Goal: Check status: Check status

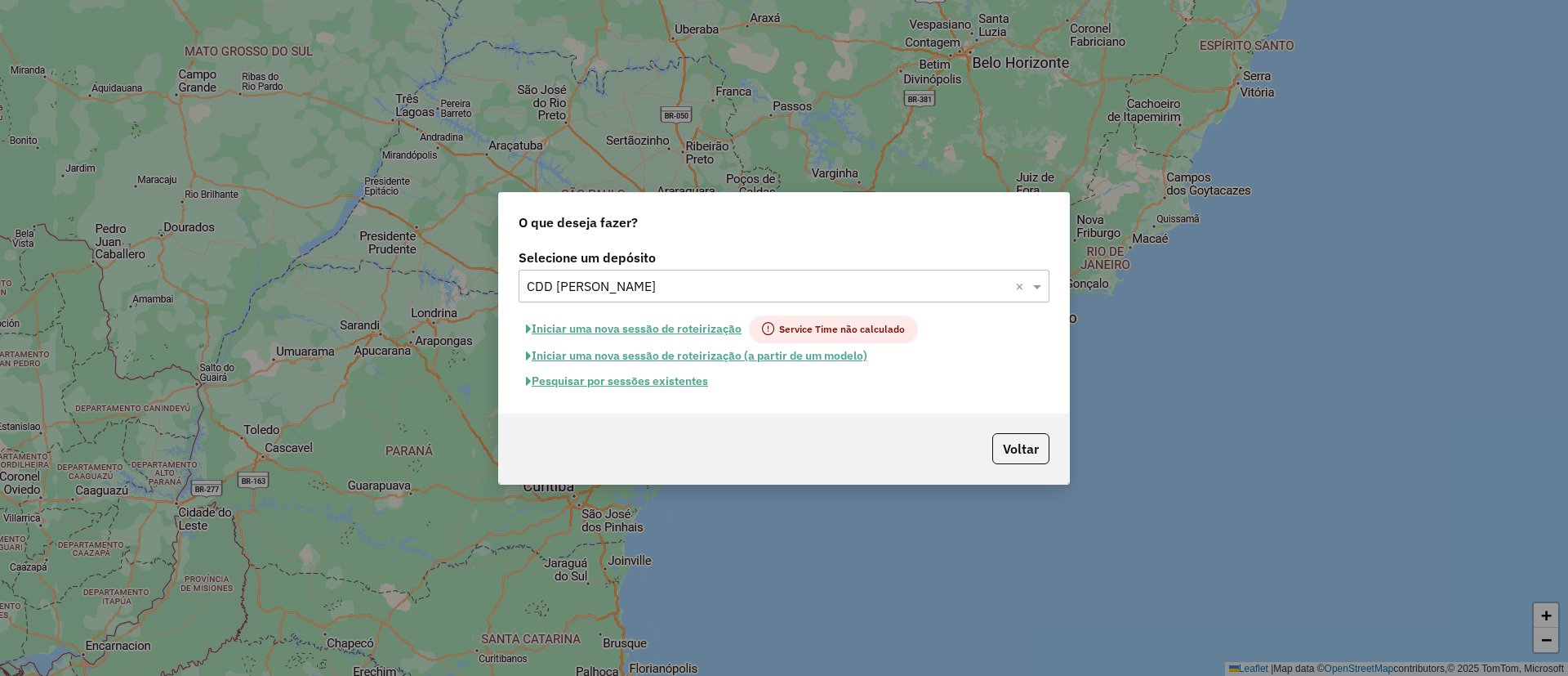
click at [728, 284] on input "text" at bounding box center [767, 287] width 482 height 20
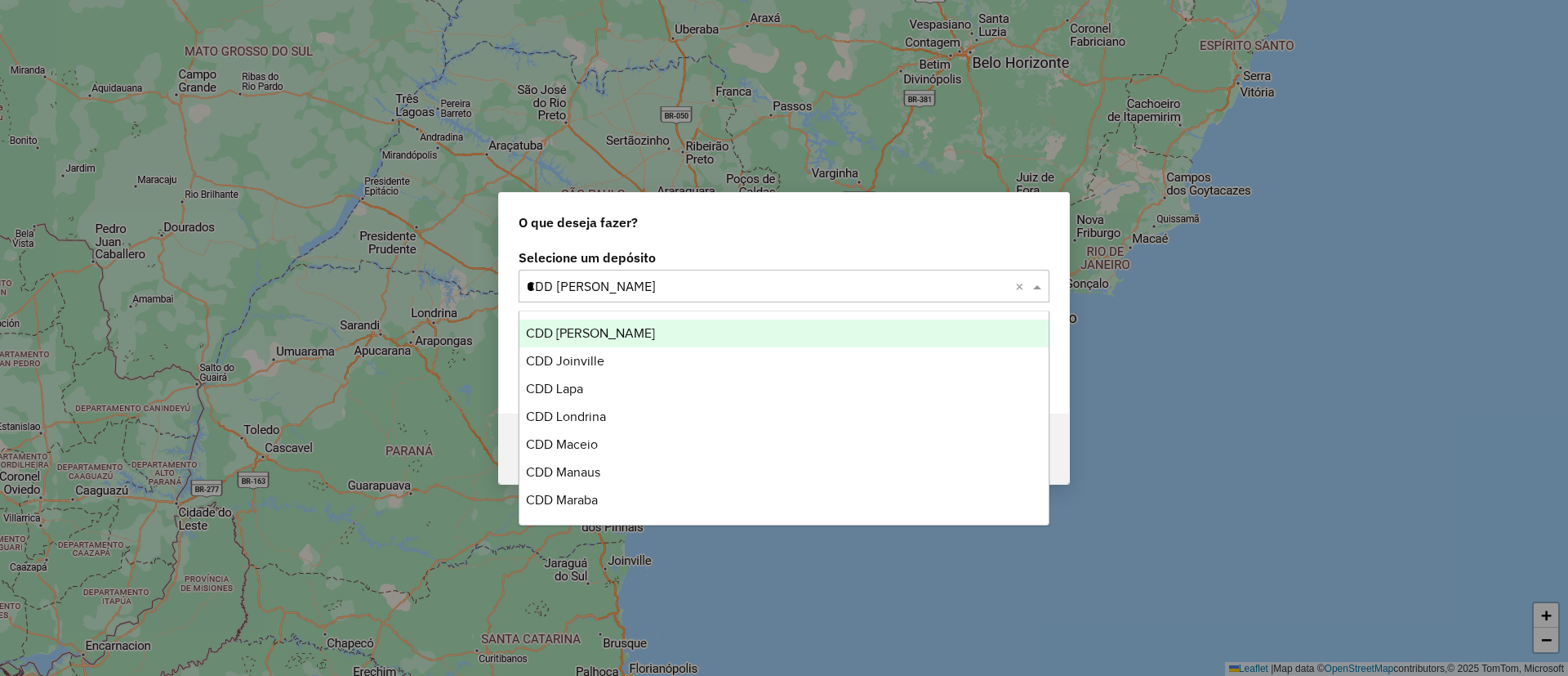
scroll to position [2362, 0]
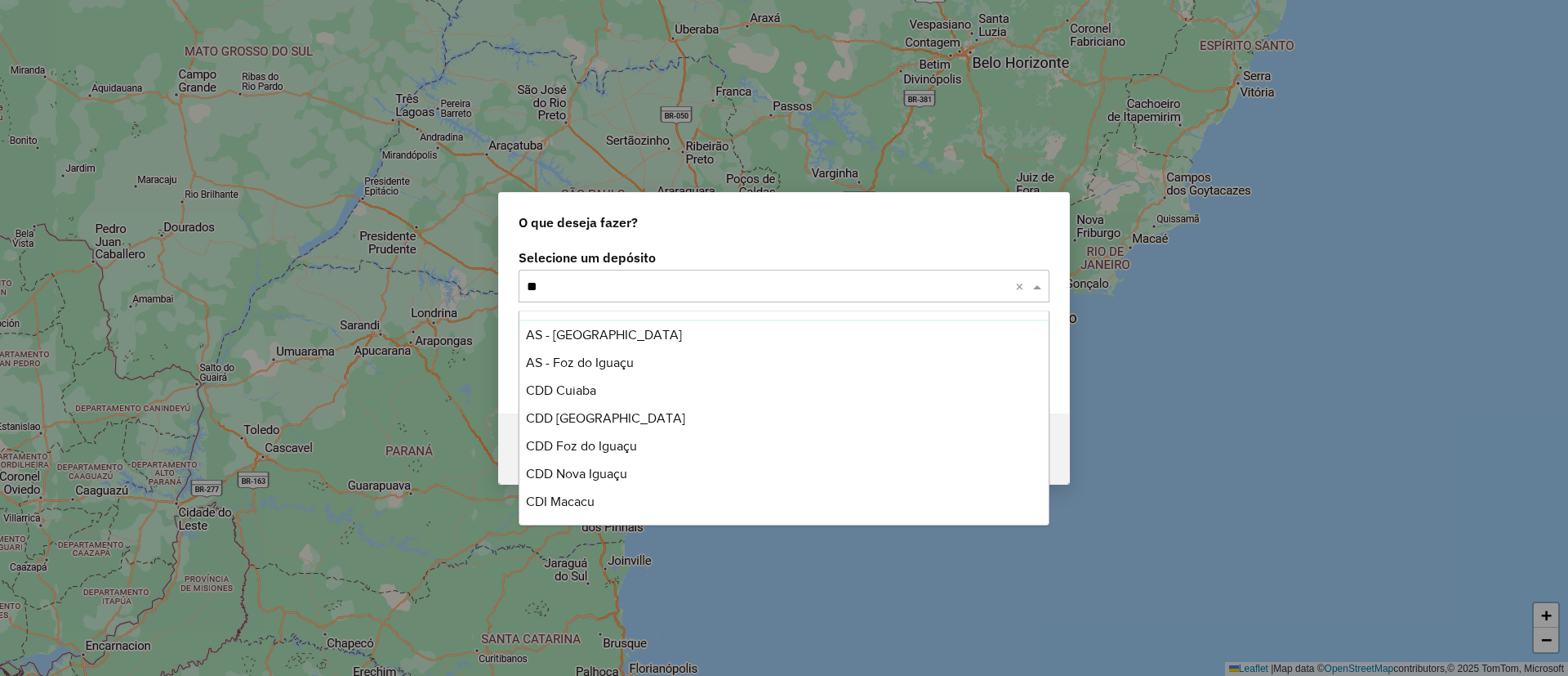
type input "***"
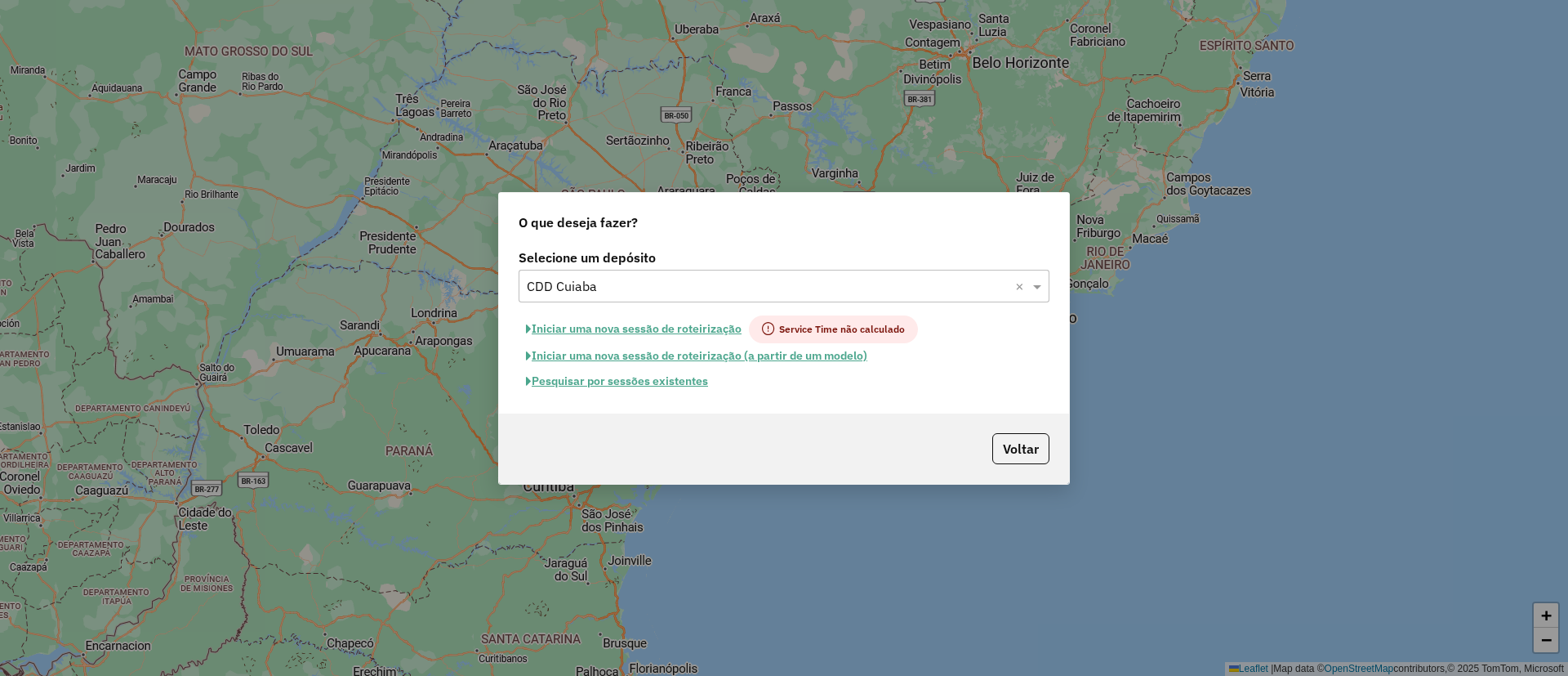
click at [603, 381] on button "Pesquisar por sessões existentes" at bounding box center [616, 381] width 197 height 25
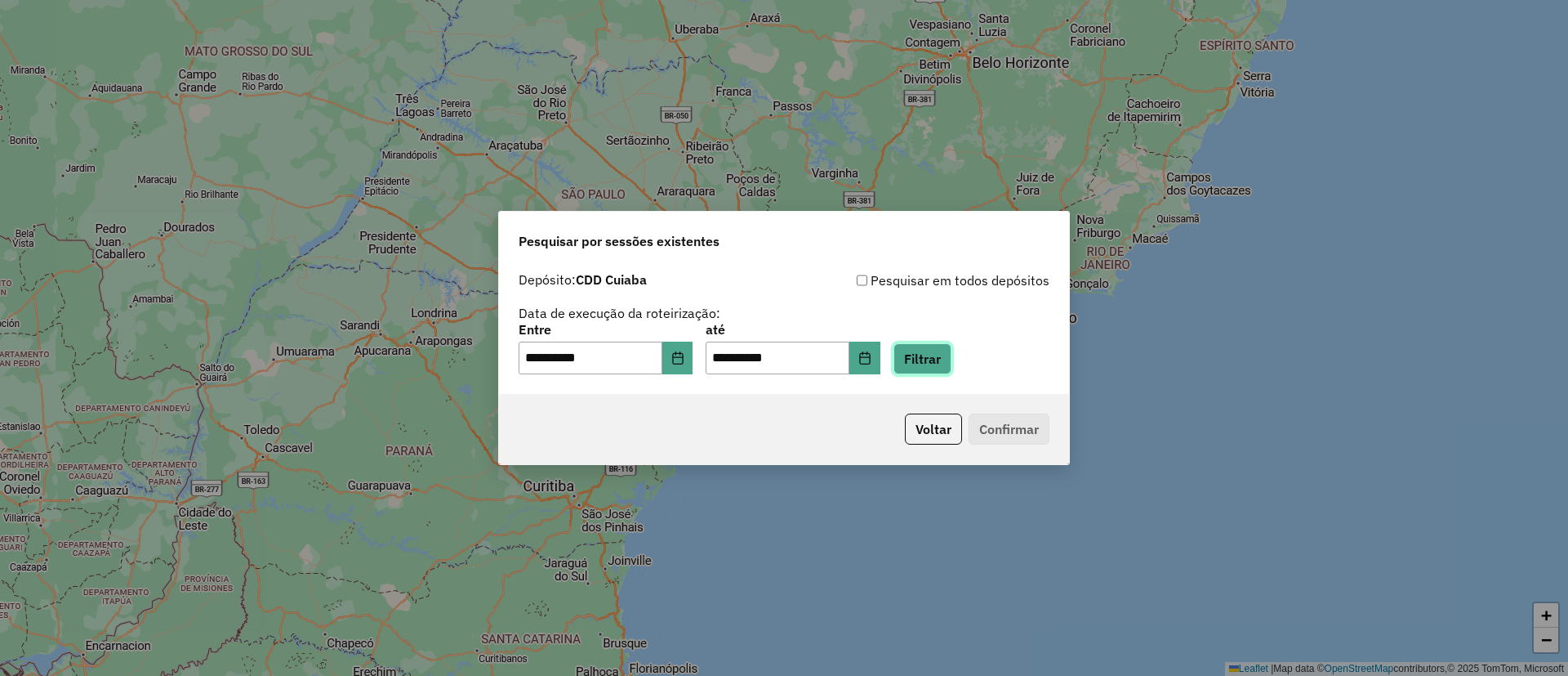
click at [947, 361] on button "Filtrar" at bounding box center [922, 359] width 58 height 31
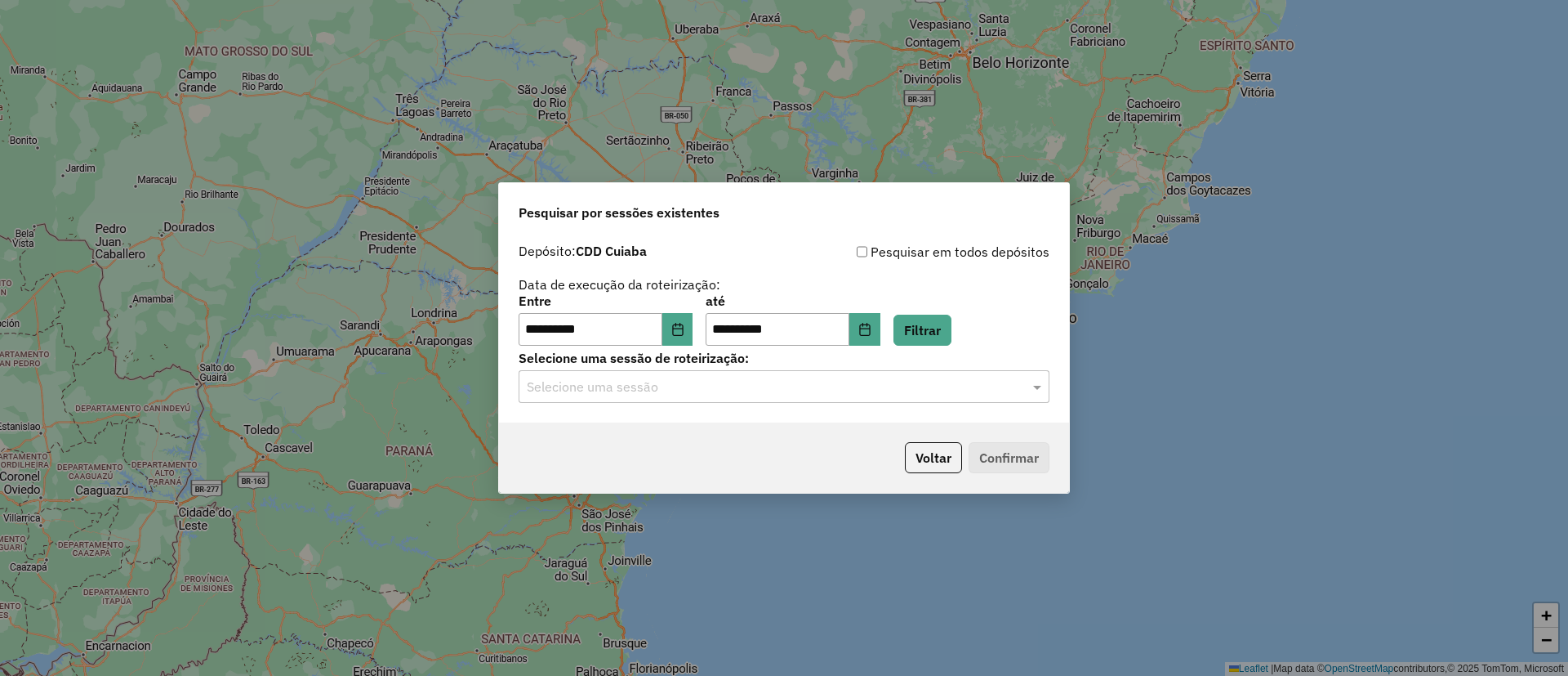
click at [564, 390] on input "text" at bounding box center [767, 387] width 482 height 20
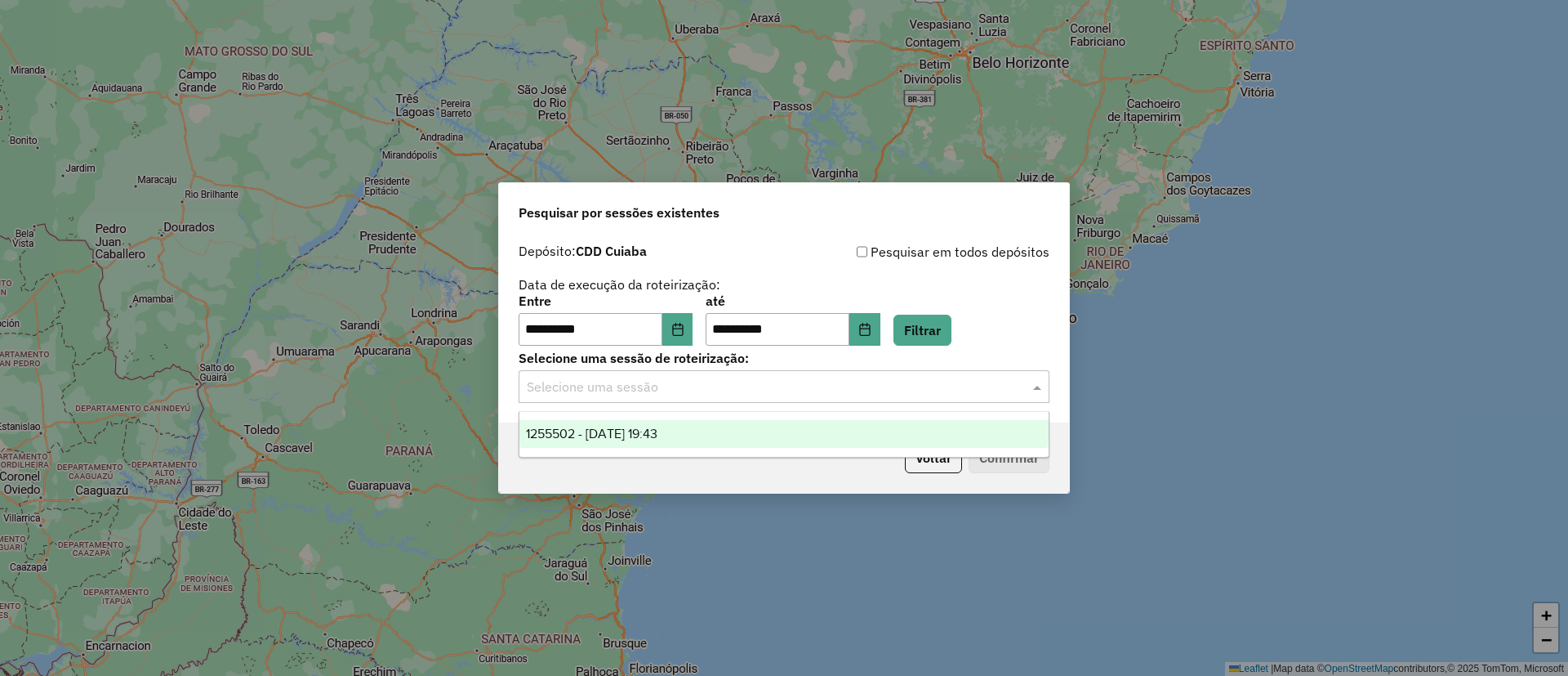
click at [563, 432] on span "1255502 - 29/08/2025 19:43" at bounding box center [591, 432] width 131 height 13
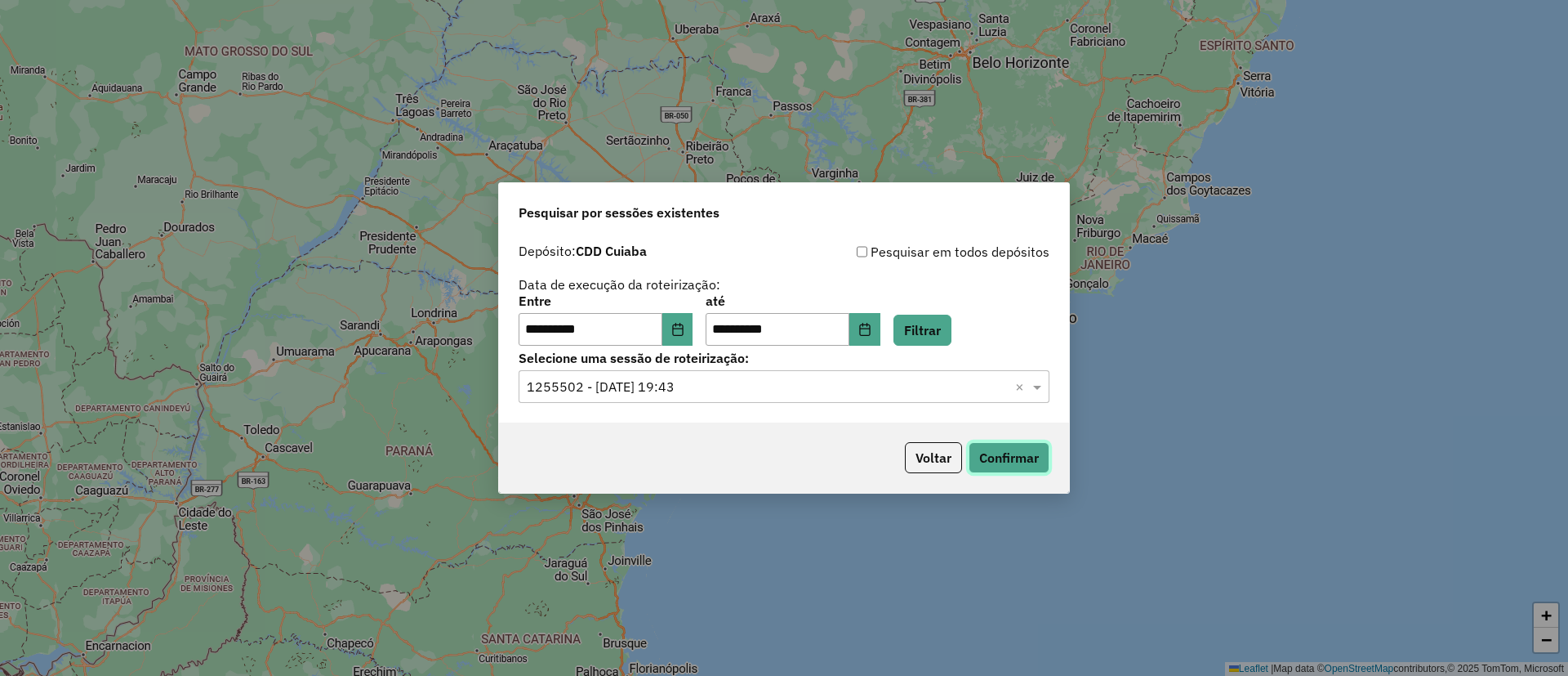
click at [1007, 450] on button "Confirmar" at bounding box center [1009, 458] width 81 height 31
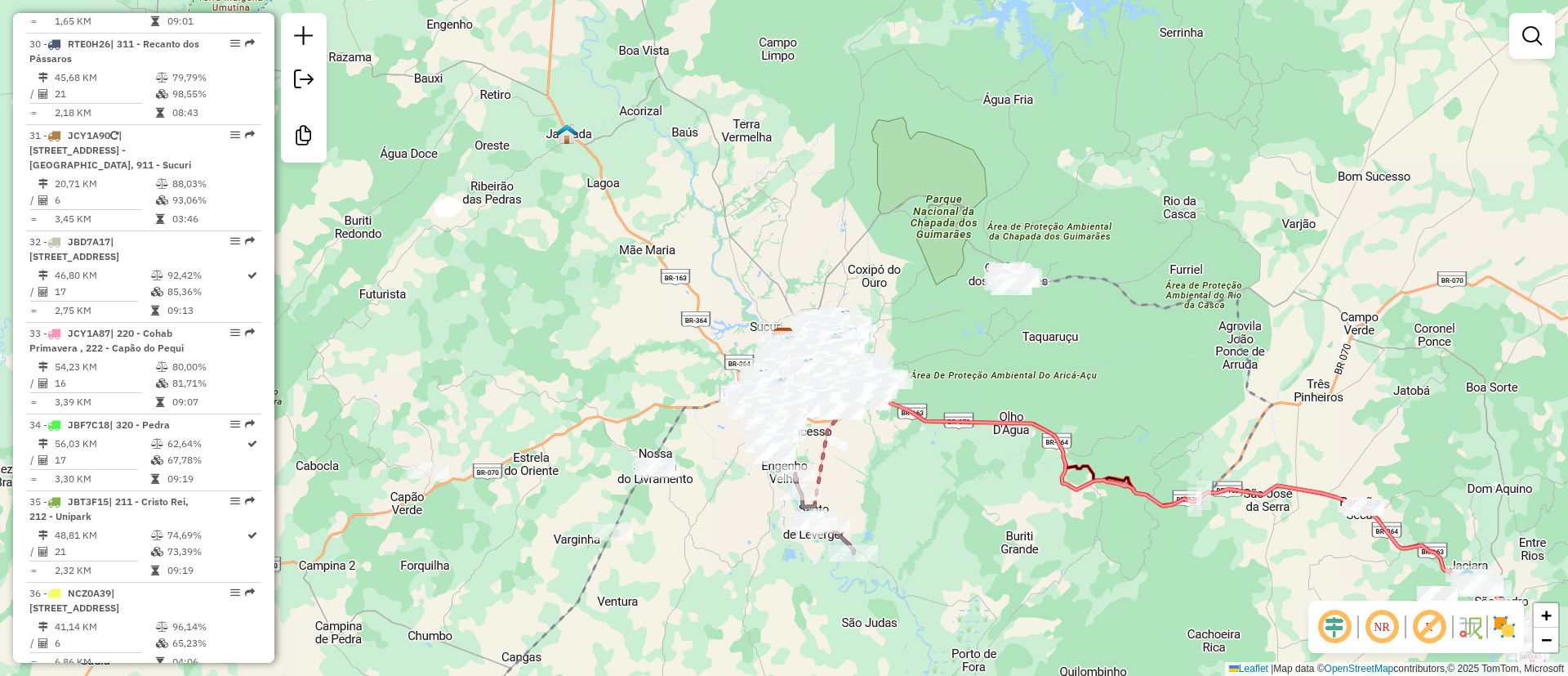
scroll to position [3432, 0]
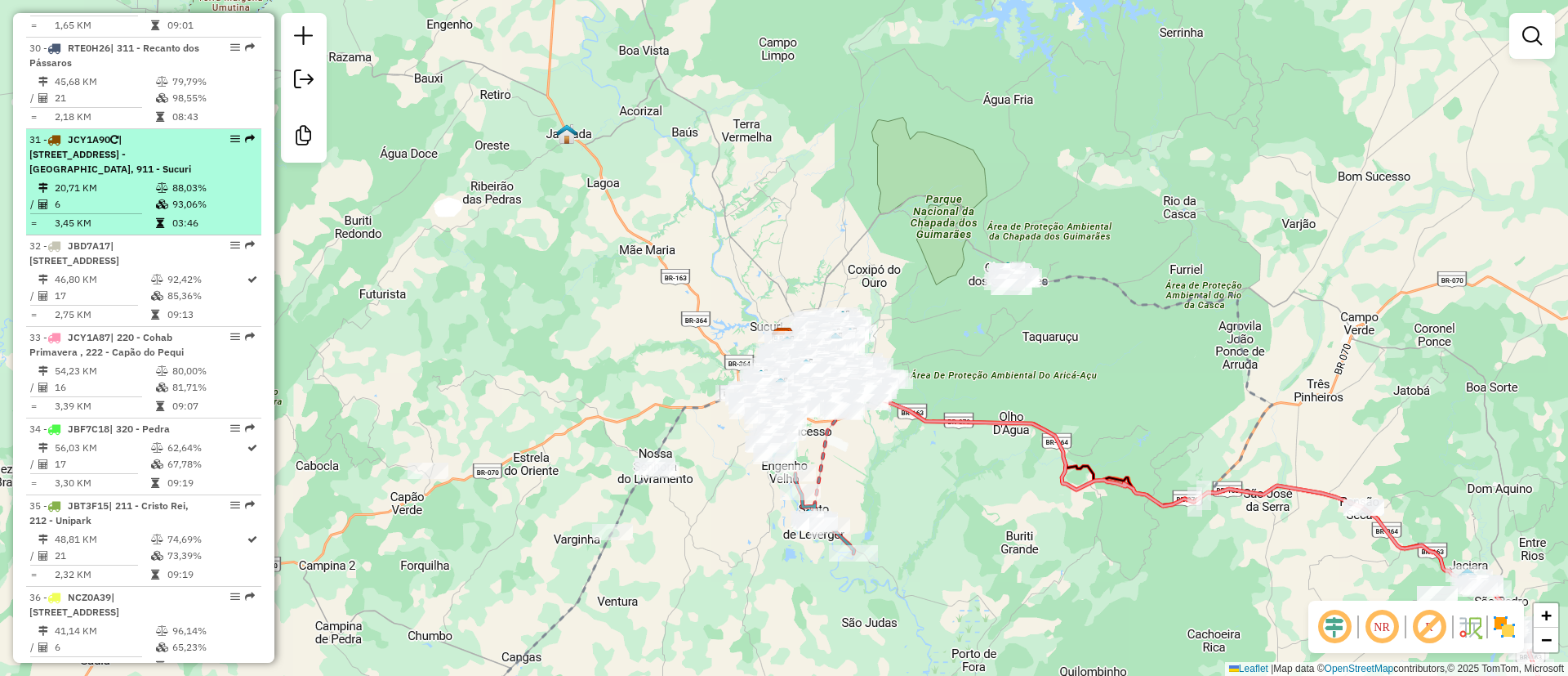
click at [136, 231] on td "3,45 KM" at bounding box center [104, 223] width 102 height 16
select select "**********"
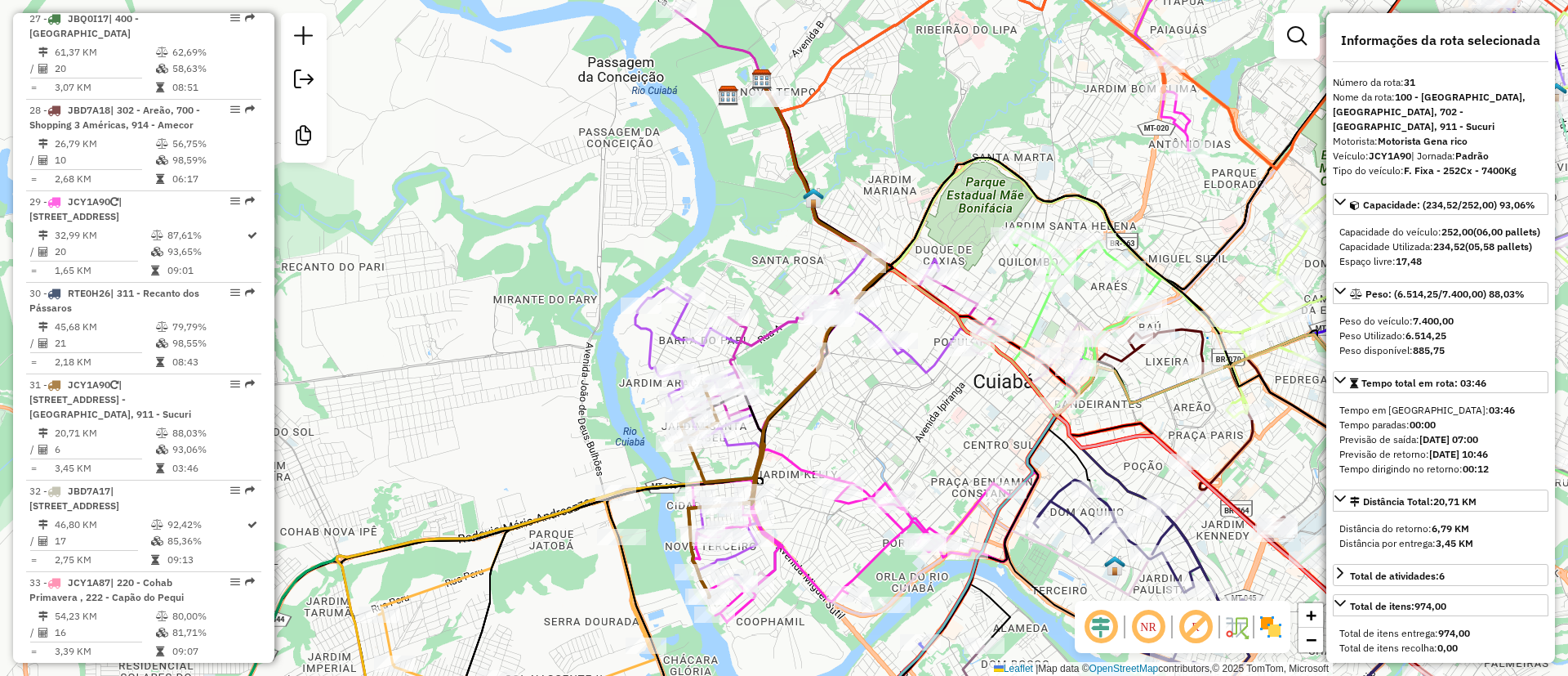
scroll to position [3064, 0]
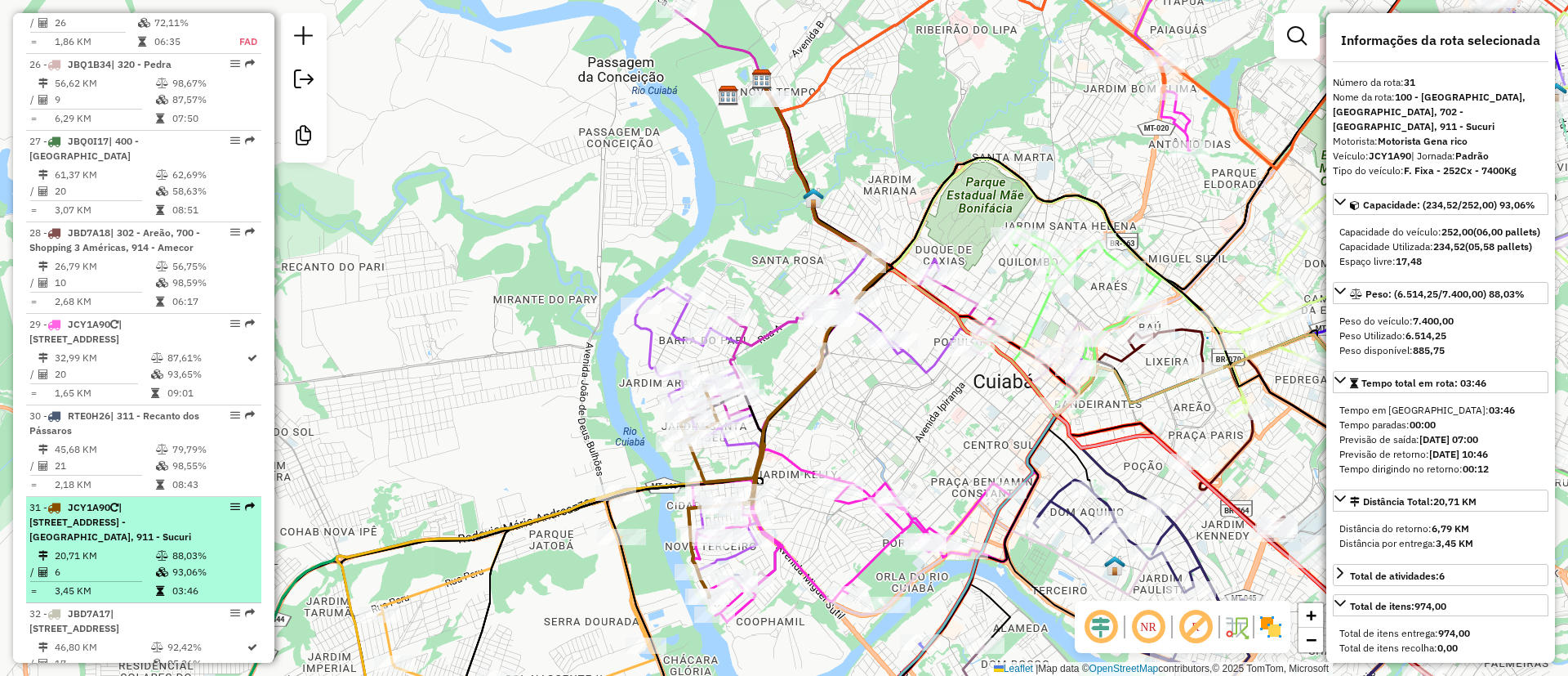
click at [202, 544] on div "31 - JCY1A90 | 100 - Ribeirão da Lipa, 413 - Santa Isabel, 702 - Shopping Estaç…" at bounding box center [144, 521] width 229 height 44
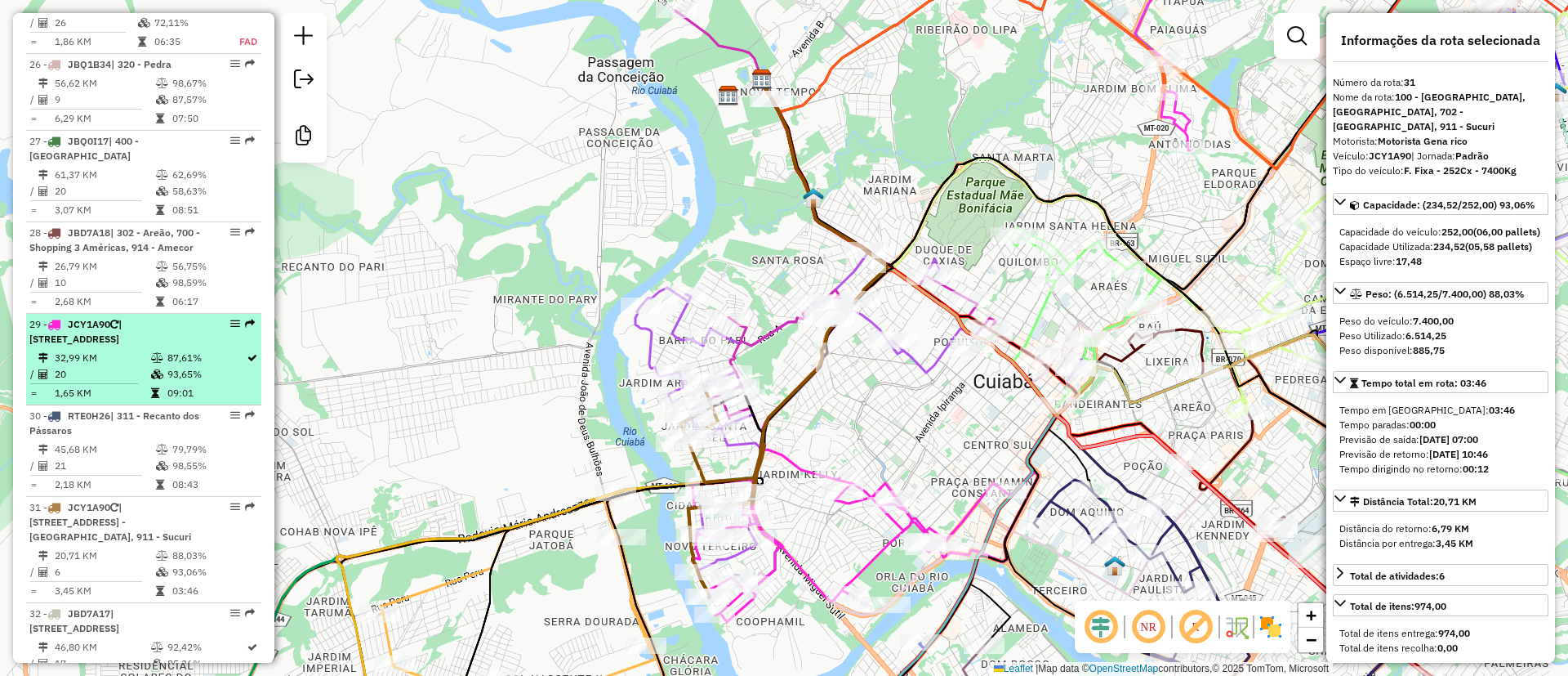
click at [190, 382] on td "93,65%" at bounding box center [206, 374] width 79 height 16
